Goal: Information Seeking & Learning: Learn about a topic

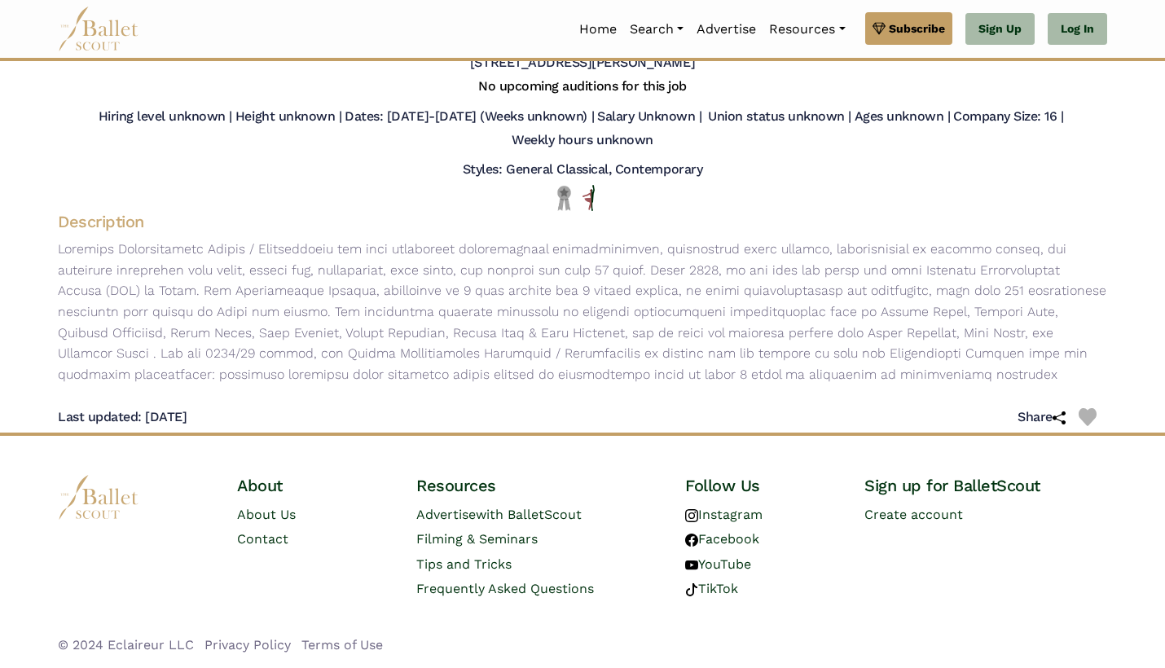
scroll to position [134, 0]
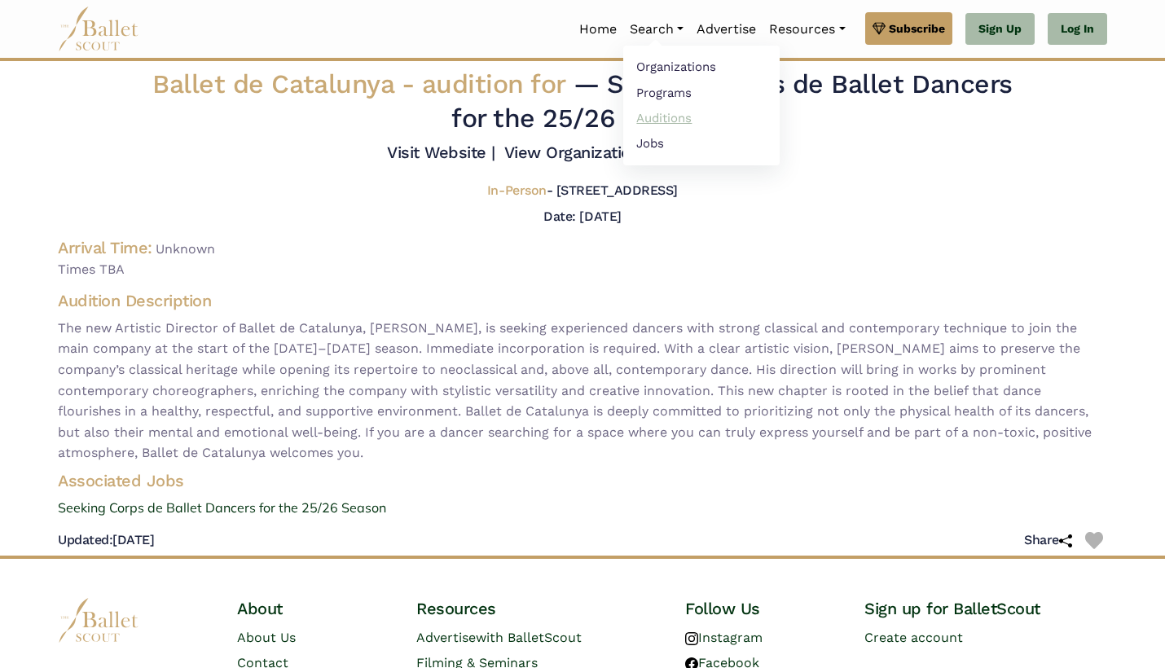
click at [664, 122] on link "Auditions" at bounding box center [701, 117] width 156 height 25
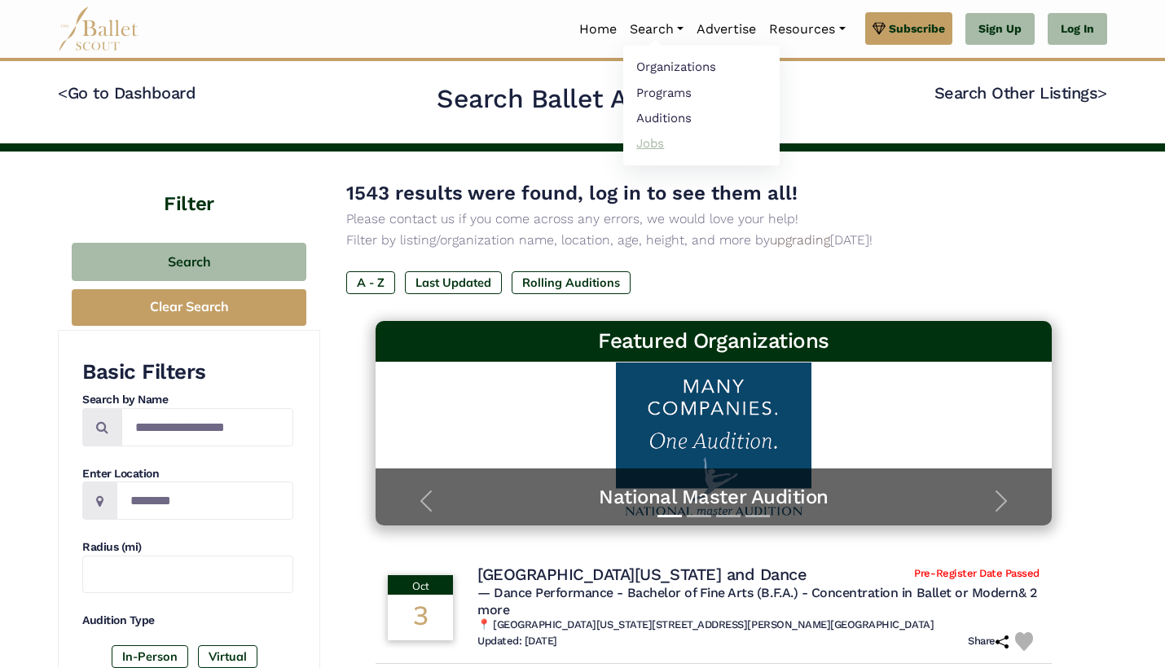
click at [649, 148] on link "Jobs" at bounding box center [701, 142] width 156 height 25
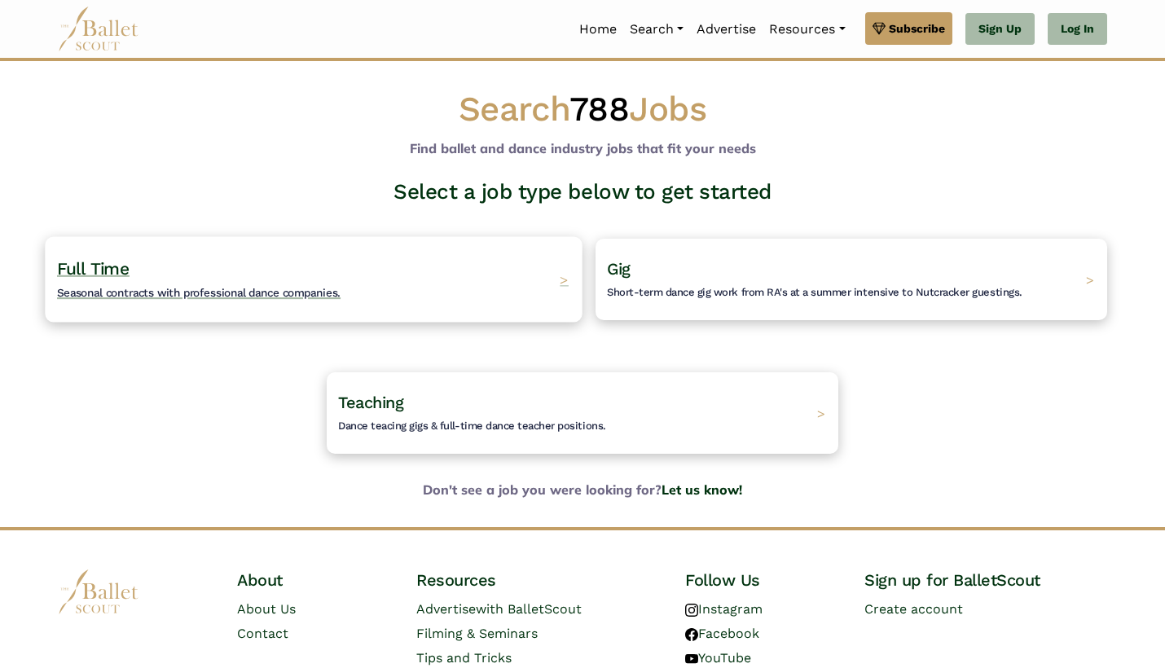
click at [263, 286] on span "Seasonal contracts with professional dance companies." at bounding box center [198, 292] width 283 height 13
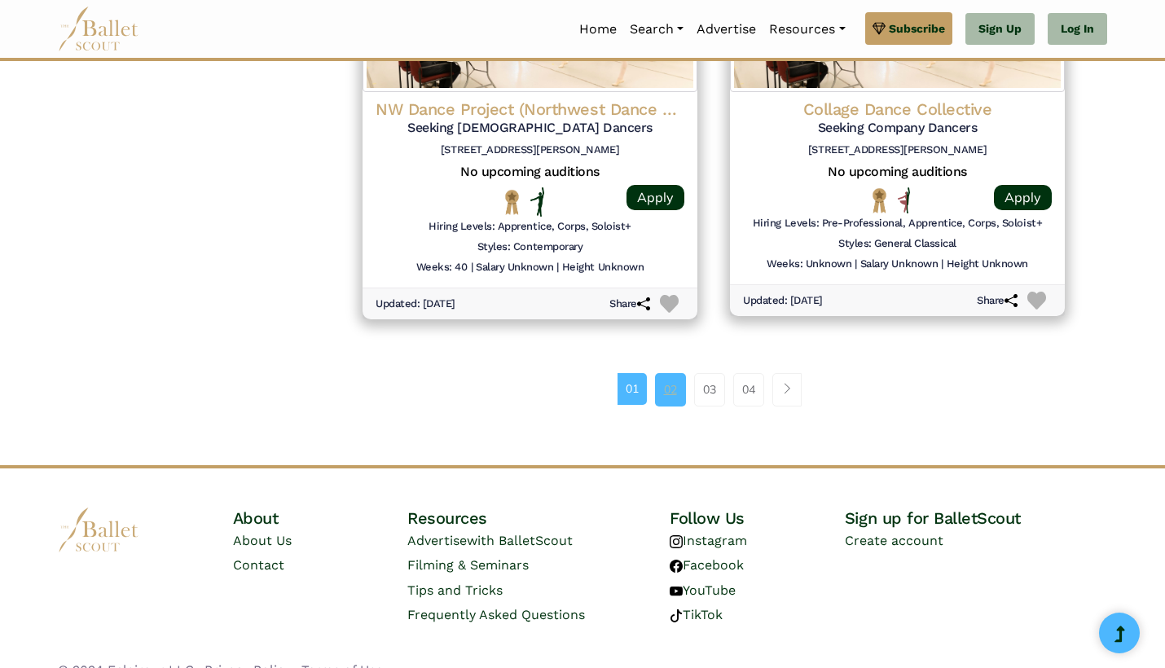
scroll to position [2199, 0]
click at [665, 374] on link "02" at bounding box center [670, 390] width 31 height 33
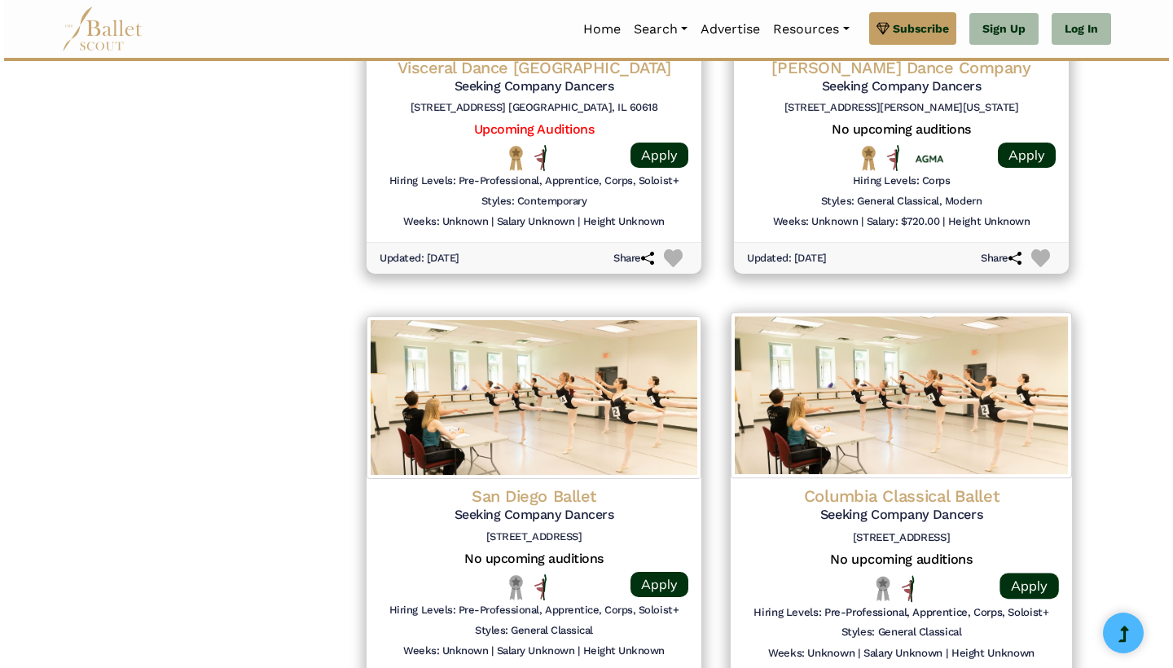
scroll to position [1814, 0]
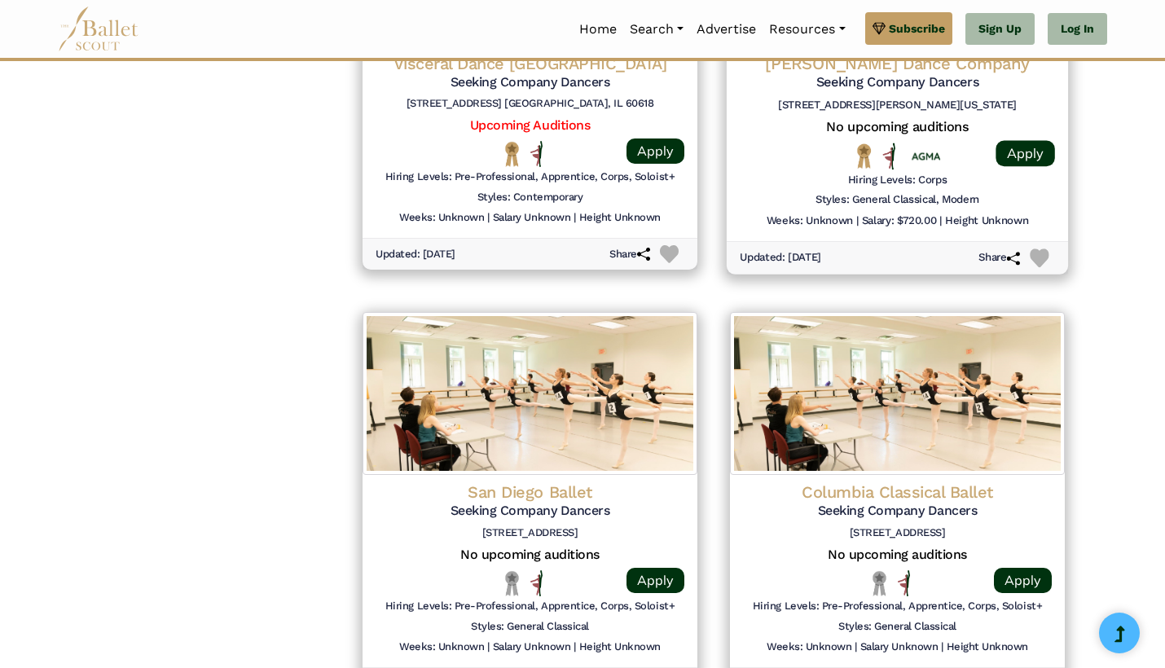
click at [906, 213] on h6 "Salary: $720.00" at bounding box center [899, 220] width 75 height 14
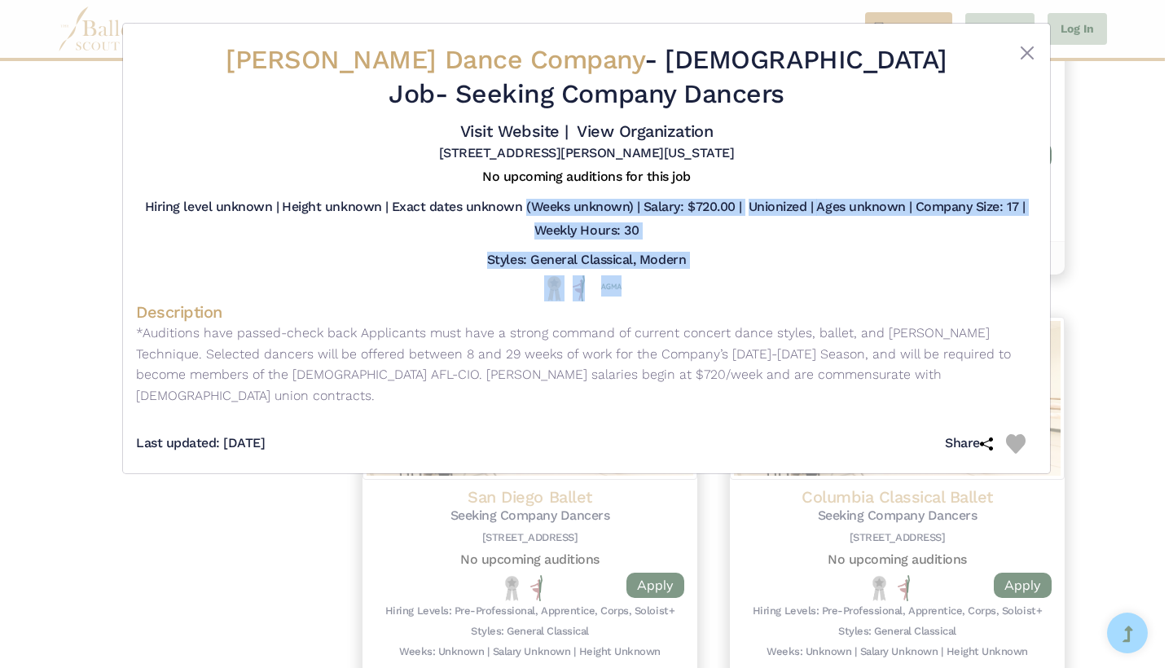
drag, startPoint x: 501, startPoint y: 217, endPoint x: 711, endPoint y: 305, distance: 227.5
click at [711, 305] on div "[PERSON_NAME] Dance Company - [DEMOGRAPHIC_DATA] Job - Seeking Company Dancers …" at bounding box center [586, 249] width 901 height 424
click at [711, 301] on div at bounding box center [586, 288] width 875 height 26
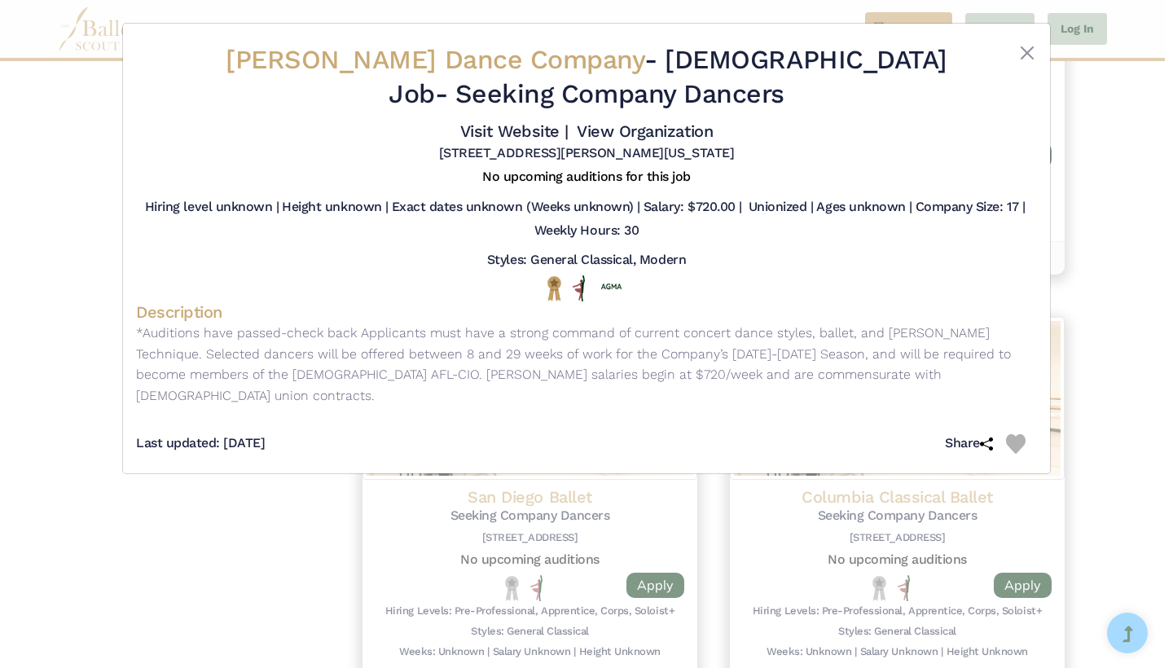
drag, startPoint x: 236, startPoint y: 348, endPoint x: 760, endPoint y: 411, distance: 527.6
click at [760, 411] on div "[PERSON_NAME] Dance Company - [DEMOGRAPHIC_DATA] Job - Seeking Company Dancers …" at bounding box center [586, 249] width 901 height 424
click at [760, 415] on div "Last updated: [DATE] Share" at bounding box center [586, 438] width 901 height 46
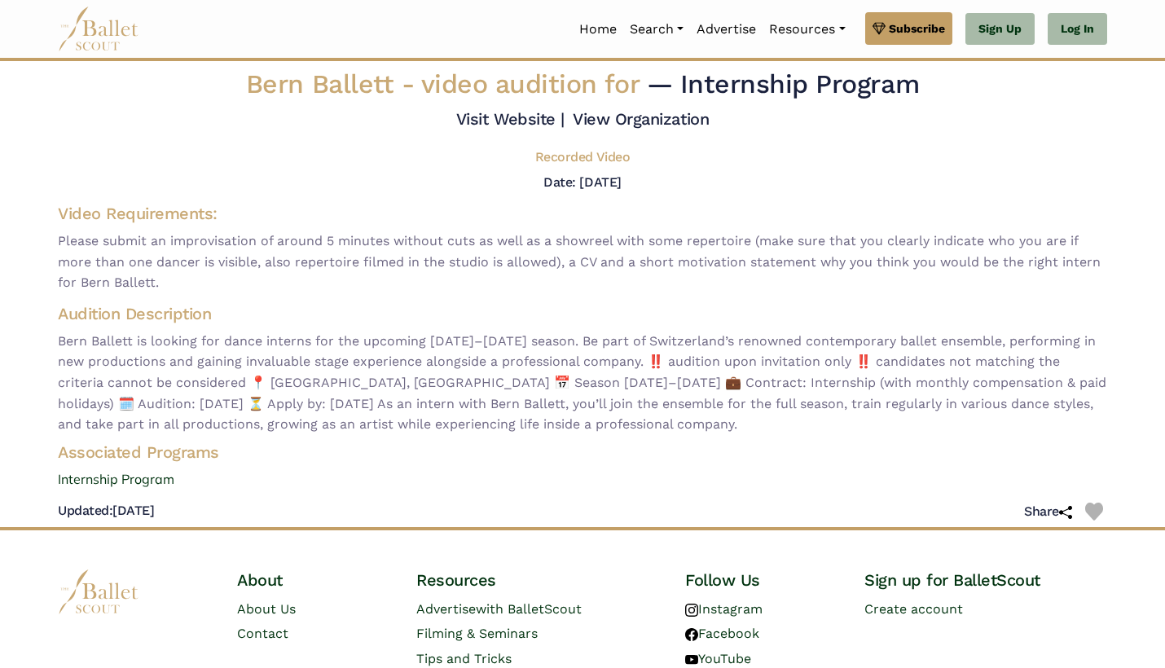
click at [151, 292] on span "Please submit an improvisation of around 5 minutes without cuts as well as a sh…" at bounding box center [582, 262] width 1049 height 63
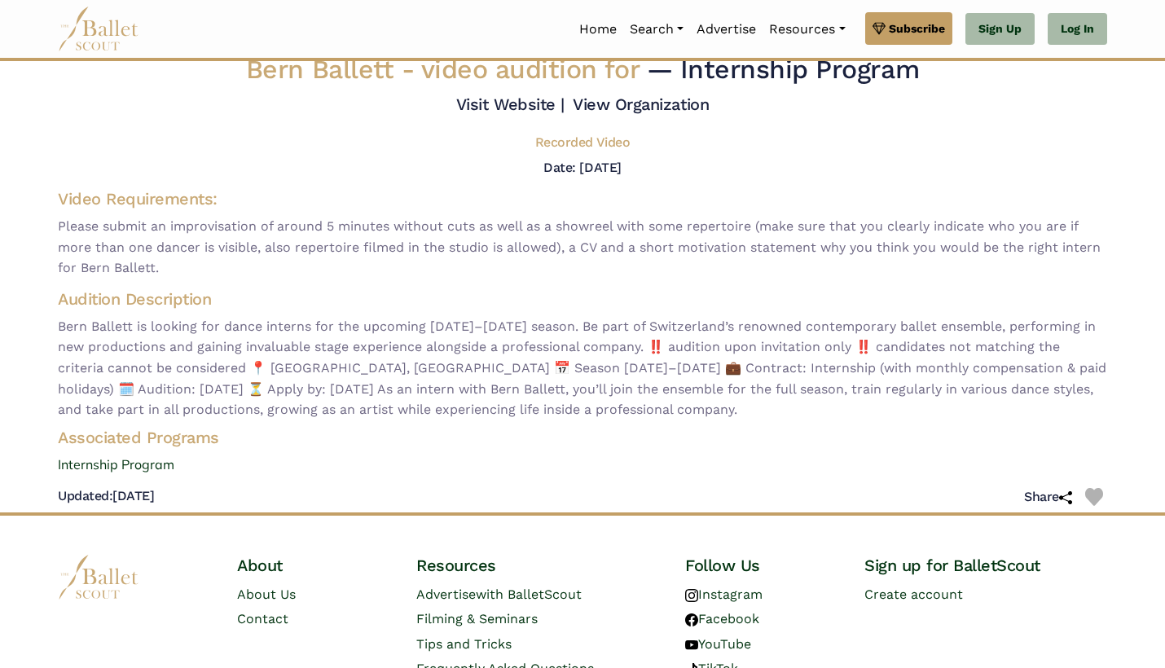
scroll to position [19, 0]
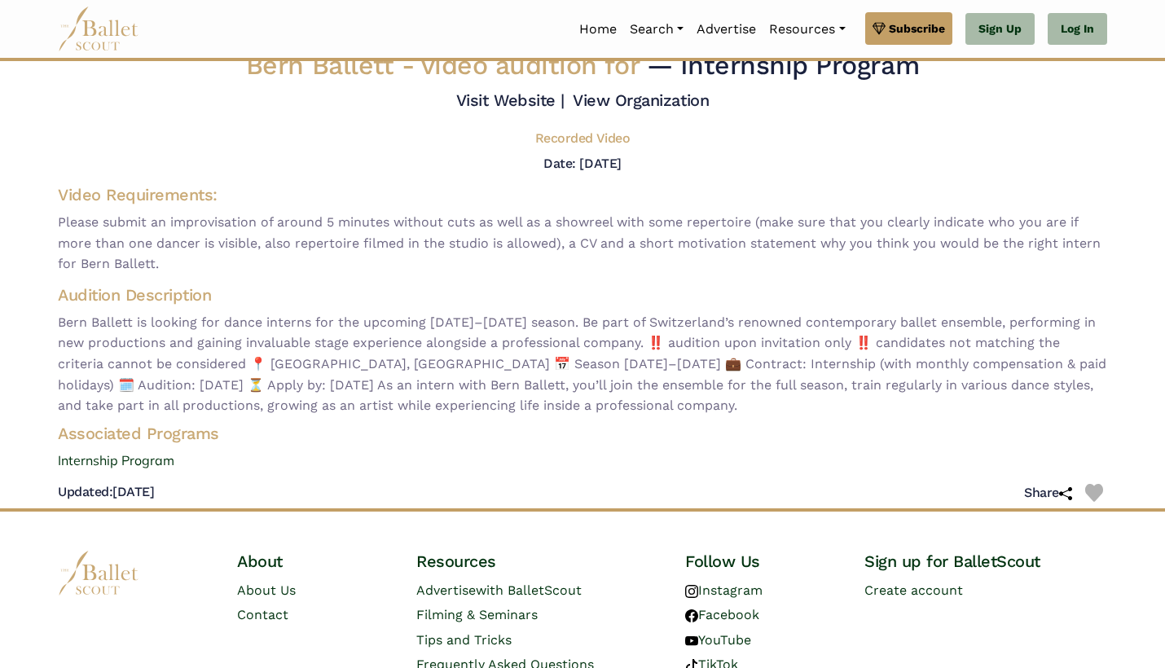
click at [464, 235] on span "Please submit an improvisation of around 5 minutes without cuts as well as a sh…" at bounding box center [582, 243] width 1049 height 63
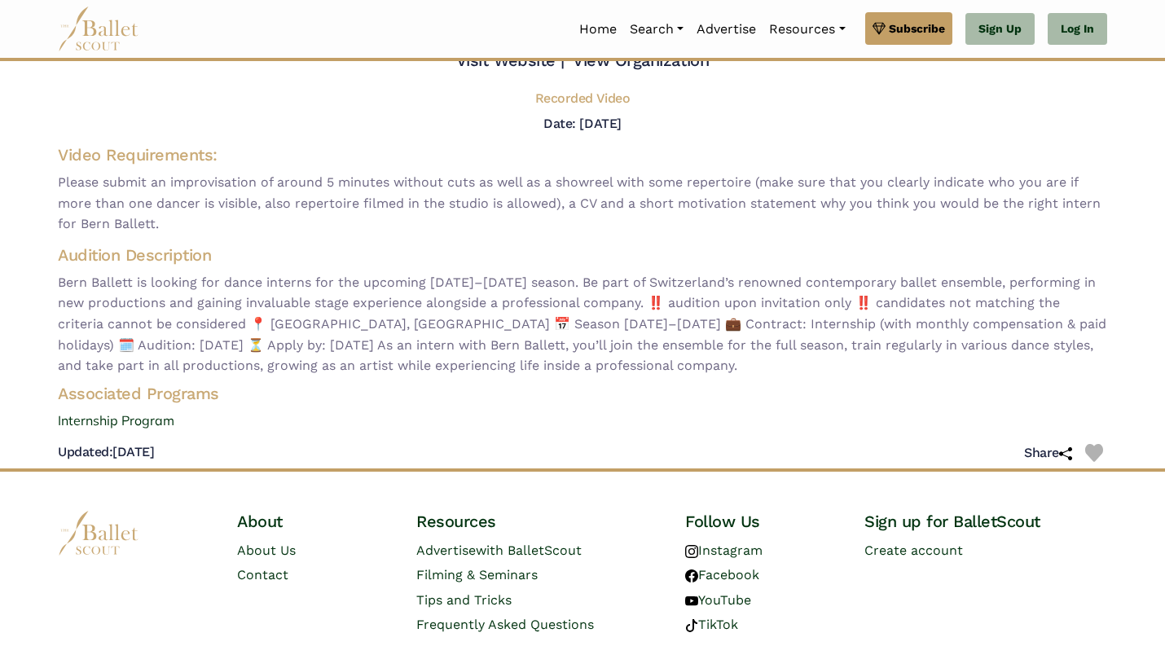
scroll to position [68, 0]
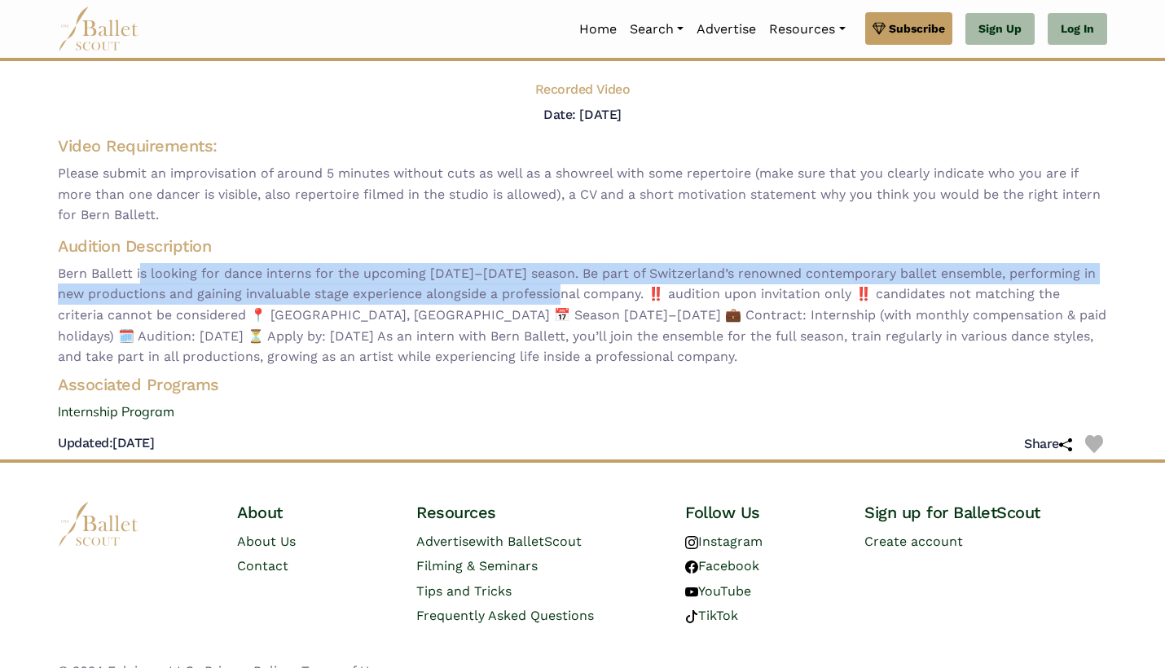
drag, startPoint x: 144, startPoint y: 285, endPoint x: 555, endPoint y: 311, distance: 411.3
click at [555, 311] on span "Bern Ballett is looking for dance interns for the upcoming 2026–2027 season. Be…" at bounding box center [582, 315] width 1049 height 104
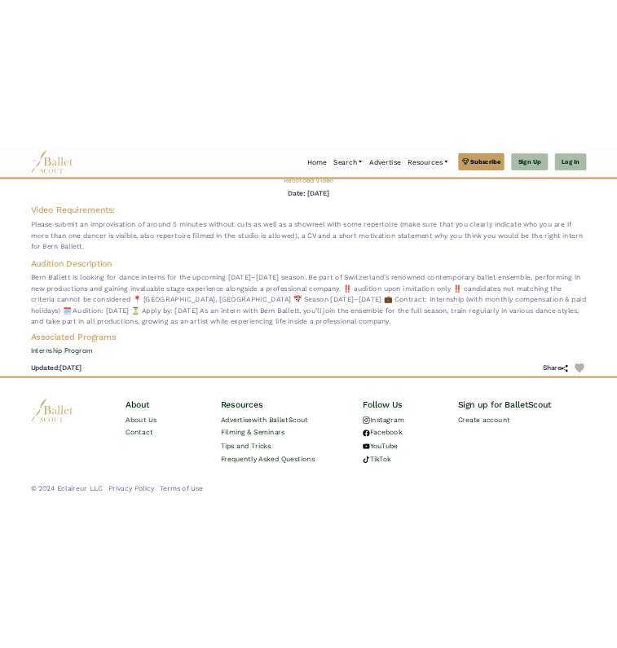
scroll to position [102, 0]
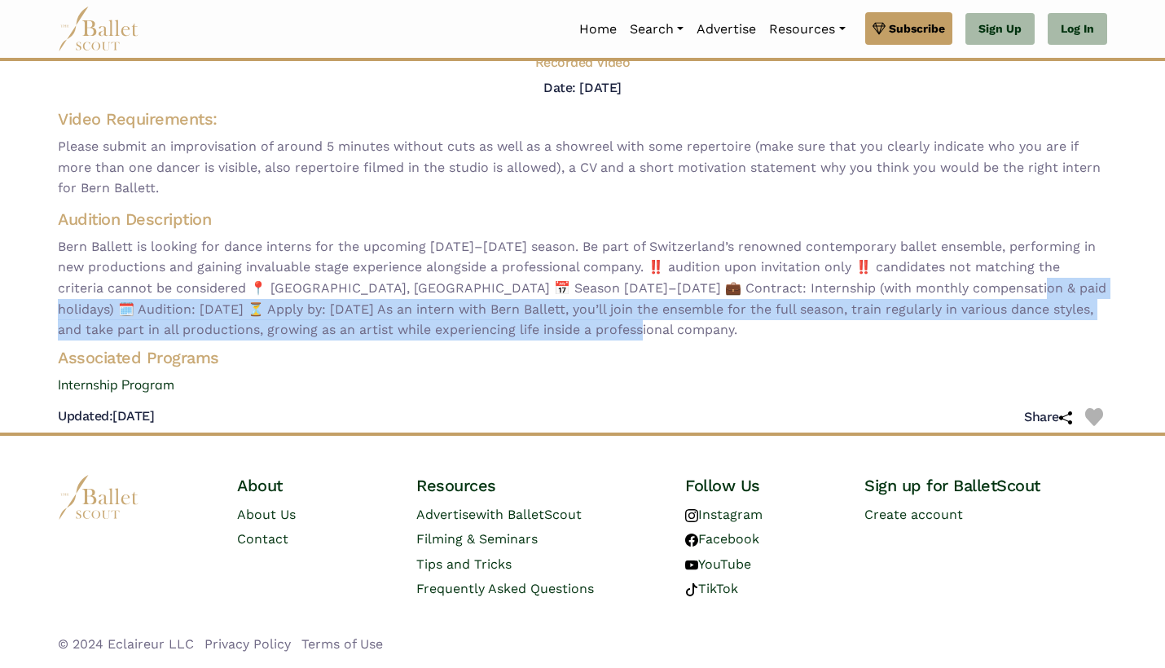
drag, startPoint x: 975, startPoint y: 296, endPoint x: 962, endPoint y: 327, distance: 33.6
click at [962, 327] on span "Bern Ballett is looking for dance interns for the upcoming 2026–2027 season. Be…" at bounding box center [582, 288] width 1049 height 104
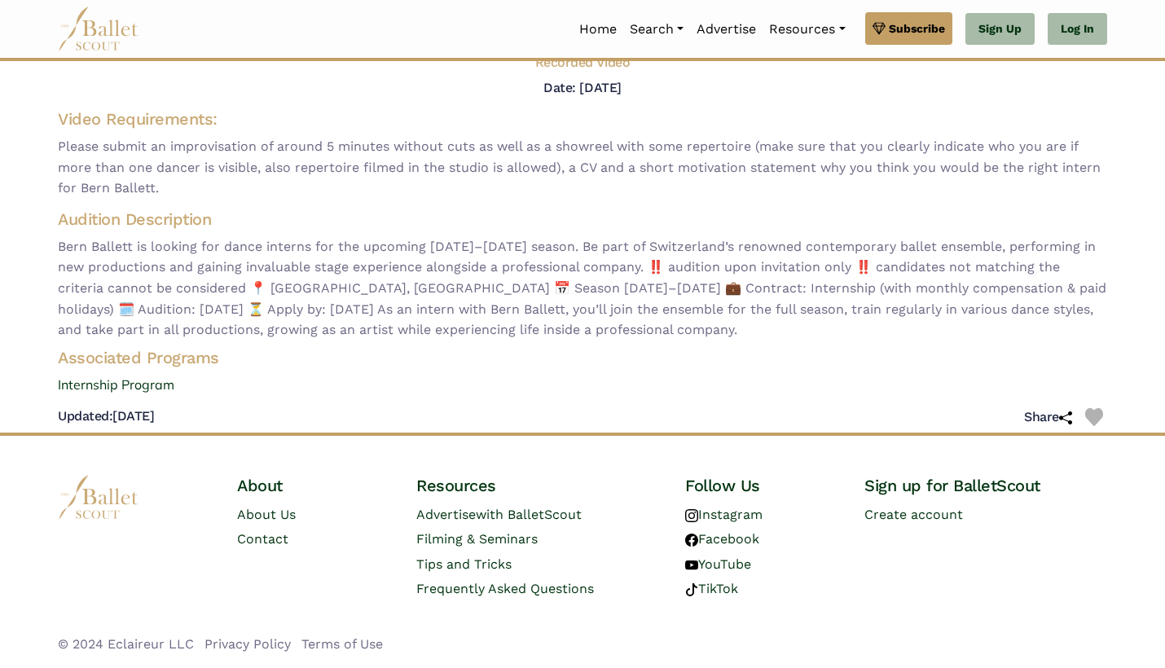
drag, startPoint x: 128, startPoint y: 416, endPoint x: 319, endPoint y: 420, distance: 191.4
click at [319, 420] on div "Updated: Sept. 11, 2025 Share" at bounding box center [582, 417] width 1049 height 31
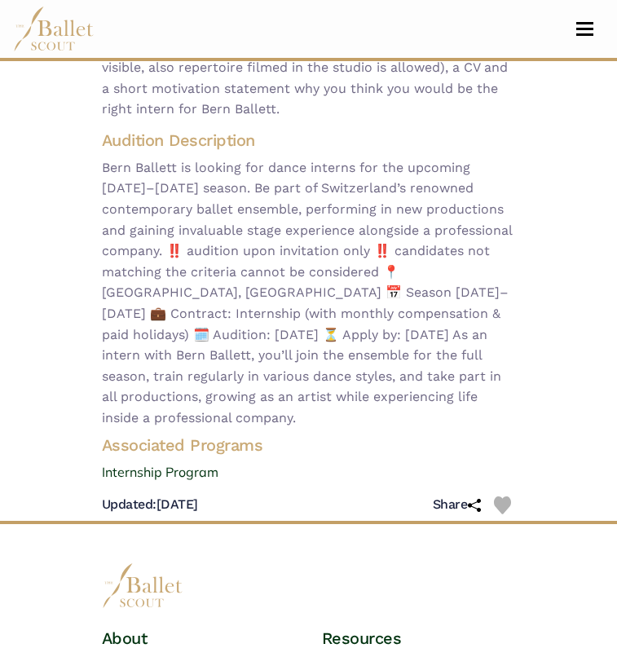
scroll to position [261, 0]
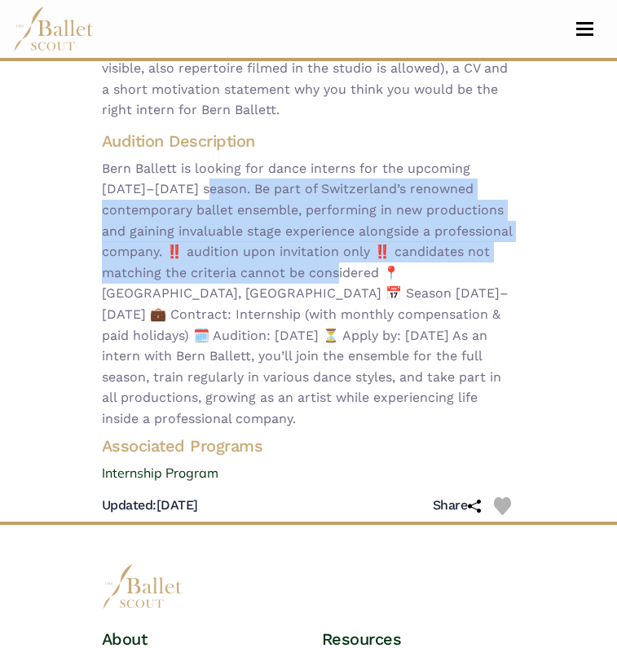
drag, startPoint x: 169, startPoint y: 191, endPoint x: 299, endPoint y: 271, distance: 153.2
click at [299, 271] on span "Bern Ballett is looking for dance interns for the upcoming 2026–2027 season. Be…" at bounding box center [309, 293] width 414 height 271
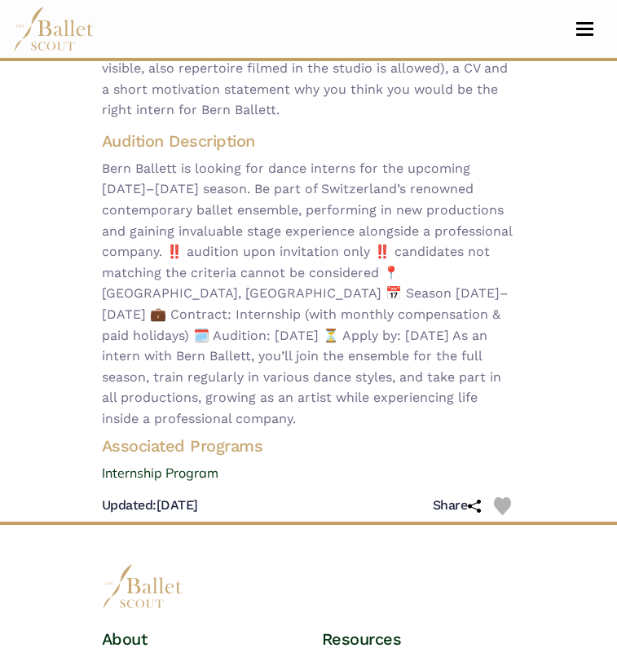
click at [278, 277] on span "Bern Ballett is looking for dance interns for the upcoming 2026–2027 season. Be…" at bounding box center [309, 293] width 414 height 271
drag, startPoint x: 240, startPoint y: 330, endPoint x: 335, endPoint y: 331, distance: 94.5
click at [335, 331] on span "Bern Ballett is looking for dance interns for the upcoming 2026–2027 season. Be…" at bounding box center [309, 293] width 414 height 271
